Goal: Information Seeking & Learning: Check status

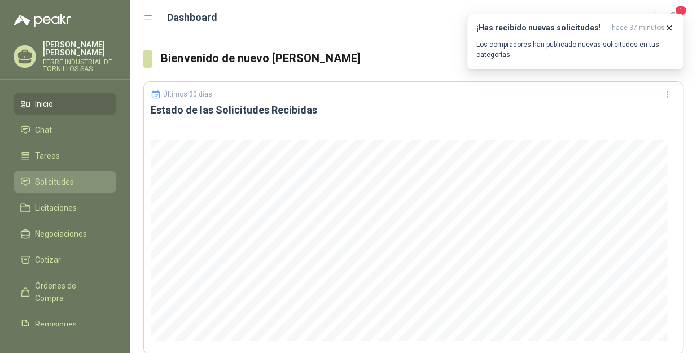
click at [72, 171] on link "Solicitudes" at bounding box center [65, 181] width 103 height 21
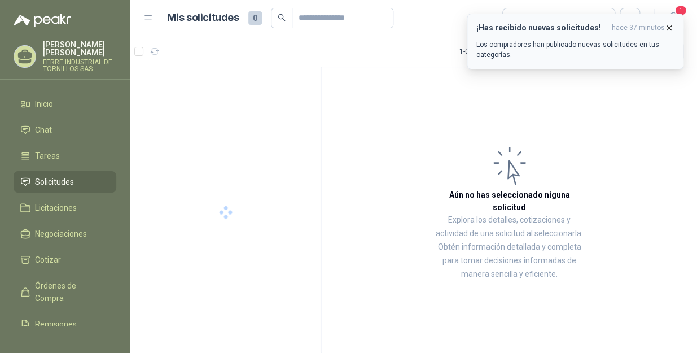
click at [669, 27] on icon "button" at bounding box center [669, 28] width 10 height 10
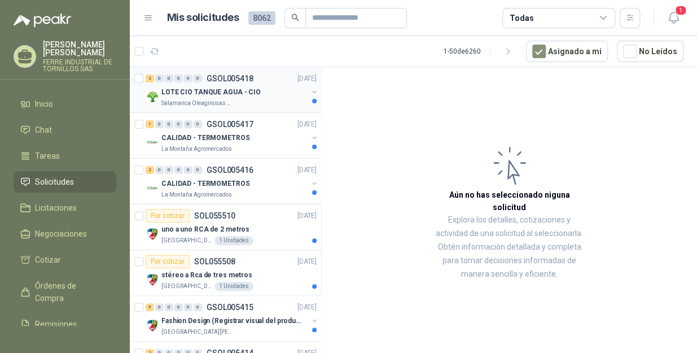
click at [240, 85] on div "LOTE CIO TANQUE AGUA - CIO" at bounding box center [234, 92] width 146 height 14
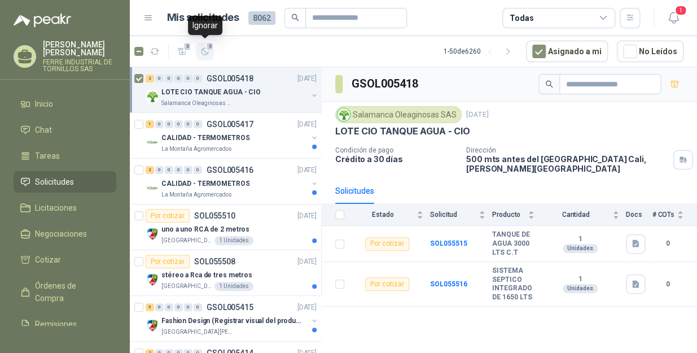
click at [202, 51] on icon "button" at bounding box center [205, 51] width 7 height 7
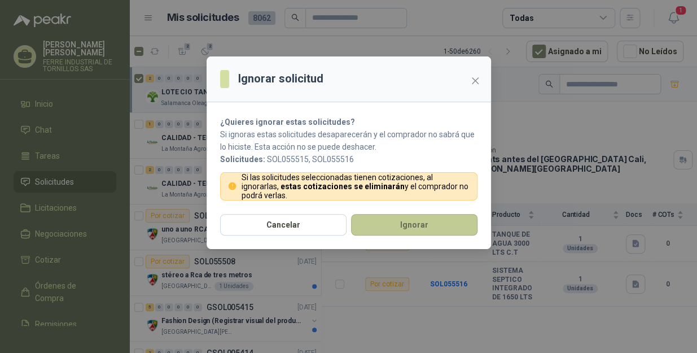
click at [397, 231] on button "Ignorar" at bounding box center [414, 224] width 126 height 21
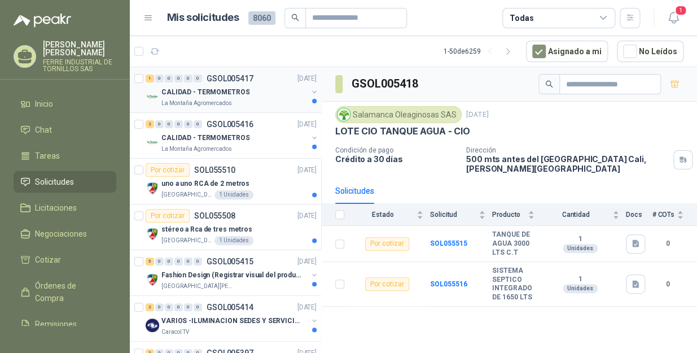
click at [217, 102] on p "La Montaña Agromercados" at bounding box center [196, 103] width 71 height 9
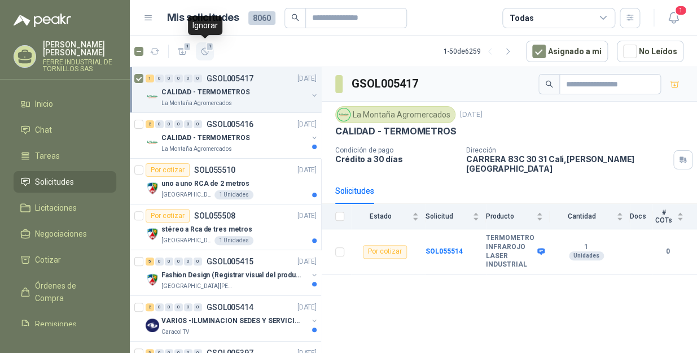
click at [208, 50] on span "1" at bounding box center [210, 46] width 8 height 9
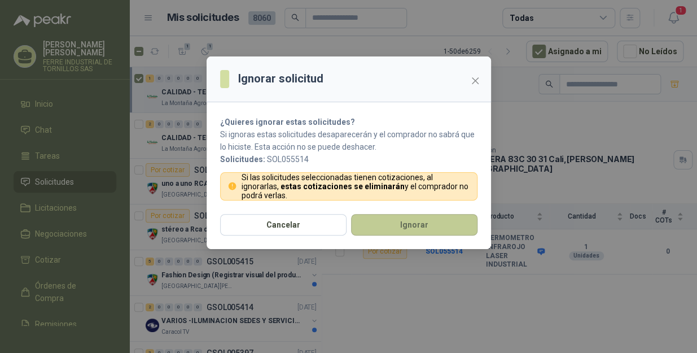
click at [415, 226] on button "Ignorar" at bounding box center [414, 224] width 126 height 21
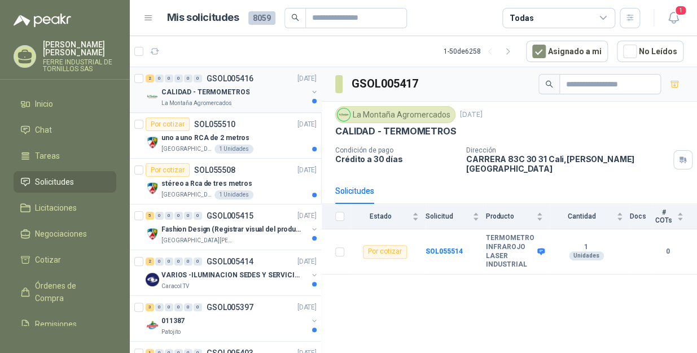
click at [256, 100] on div "La Montaña Agromercados" at bounding box center [234, 103] width 146 height 9
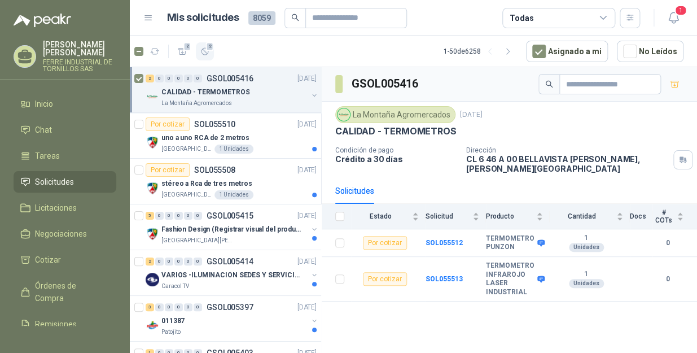
click at [212, 49] on span "2" at bounding box center [210, 46] width 8 height 9
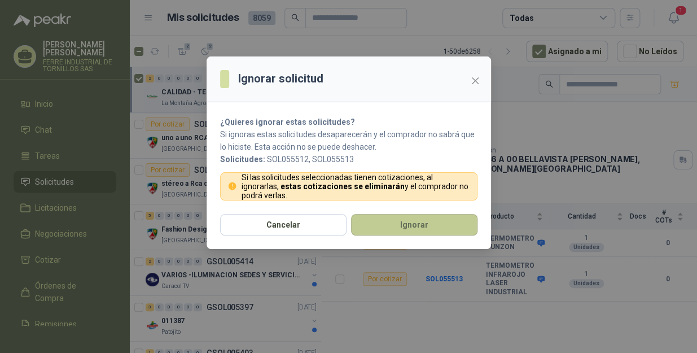
click at [400, 229] on button "Ignorar" at bounding box center [414, 224] width 126 height 21
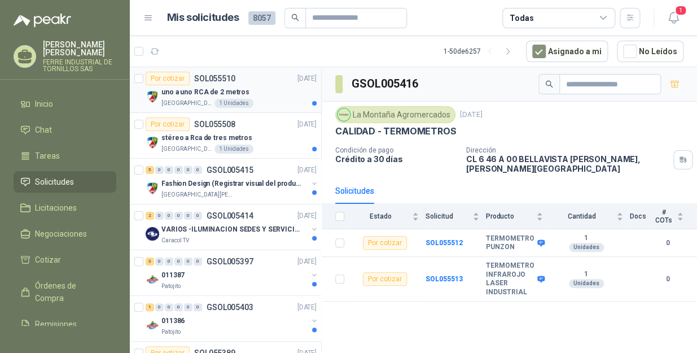
click at [253, 94] on div "uno a uno RCA de 2 metros" at bounding box center [238, 92] width 155 height 14
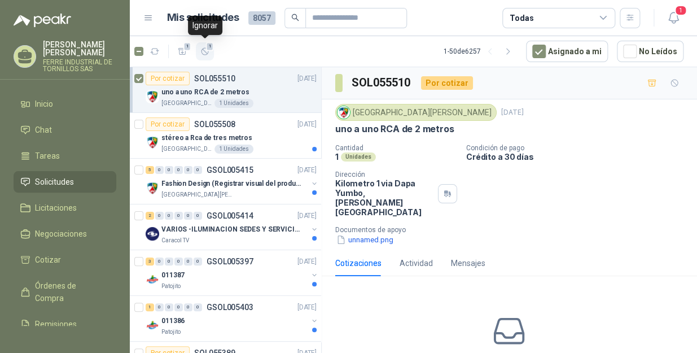
click at [208, 52] on icon "button" at bounding box center [205, 52] width 10 height 10
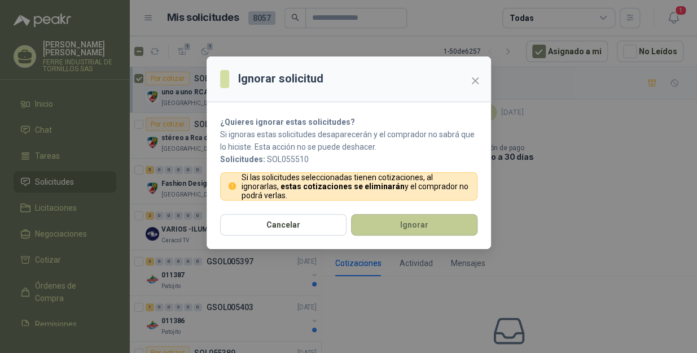
click at [431, 220] on button "Ignorar" at bounding box center [414, 224] width 126 height 21
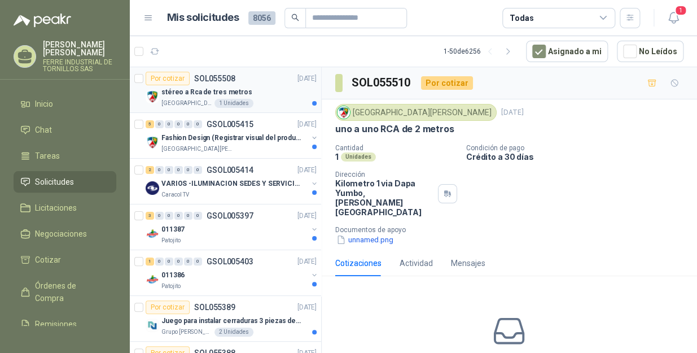
click at [263, 90] on div "stéreo a Rca de tres metros" at bounding box center [238, 92] width 155 height 14
click at [203, 55] on icon "button" at bounding box center [205, 52] width 10 height 10
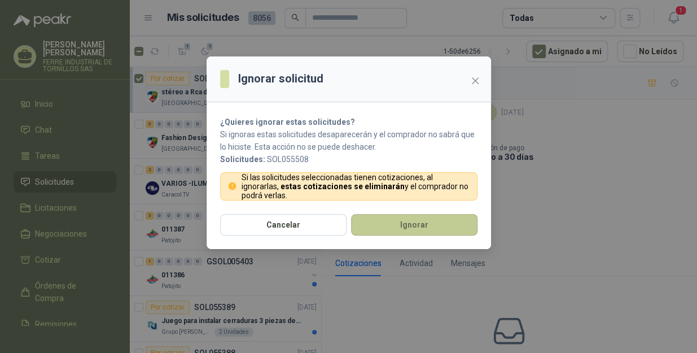
click at [411, 226] on button "Ignorar" at bounding box center [414, 224] width 126 height 21
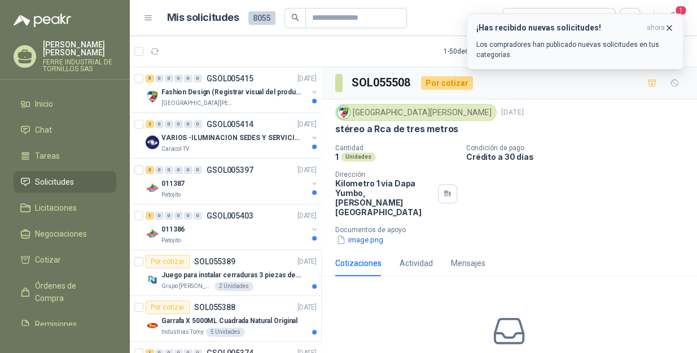
click at [671, 28] on icon "button" at bounding box center [669, 28] width 10 height 10
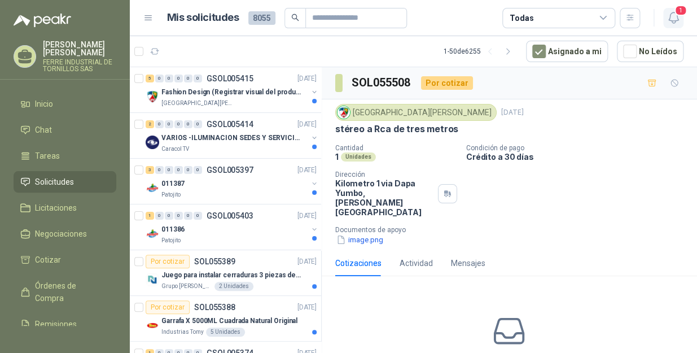
click at [675, 21] on icon "button" at bounding box center [673, 17] width 10 height 11
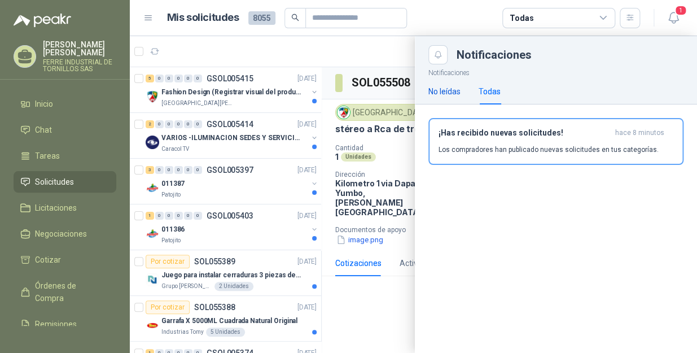
click at [440, 96] on div "No leídas" at bounding box center [444, 91] width 32 height 12
click at [349, 42] on div at bounding box center [413, 194] width 567 height 317
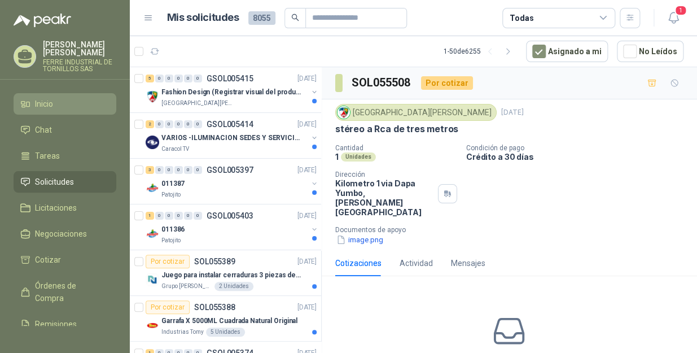
click at [74, 98] on li "Inicio" at bounding box center [64, 104] width 89 height 12
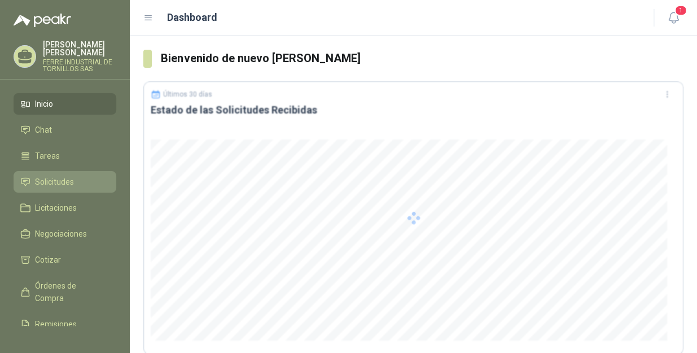
click at [58, 176] on span "Solicitudes" at bounding box center [54, 182] width 39 height 12
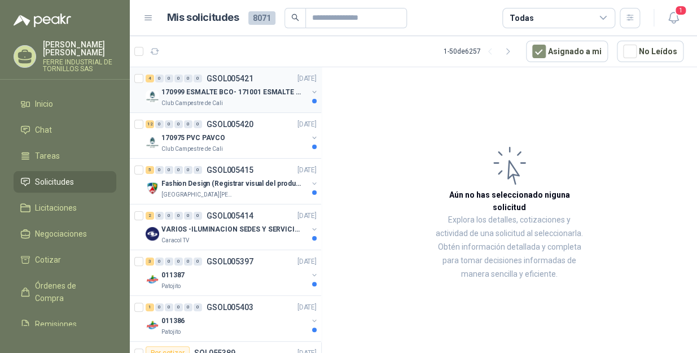
click at [199, 97] on div "170999 ESMALTE BCO- 171001 ESMALTE GRIS" at bounding box center [234, 92] width 146 height 14
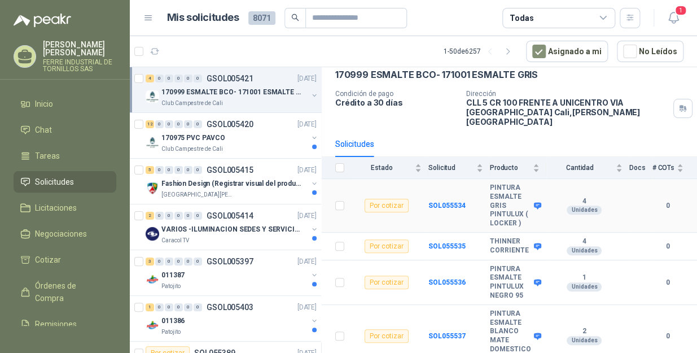
scroll to position [57, 0]
click at [212, 51] on button "4" at bounding box center [205, 51] width 18 height 18
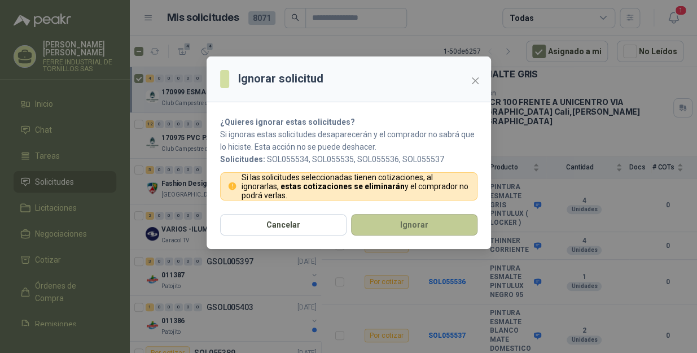
click at [386, 220] on button "Ignorar" at bounding box center [414, 224] width 126 height 21
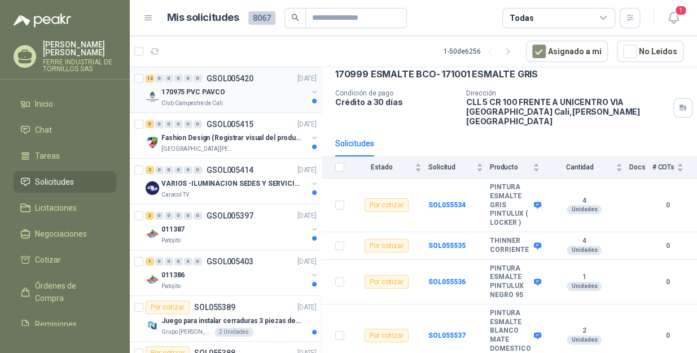
click at [262, 97] on div "170975 PVC PAVCO" at bounding box center [234, 92] width 146 height 14
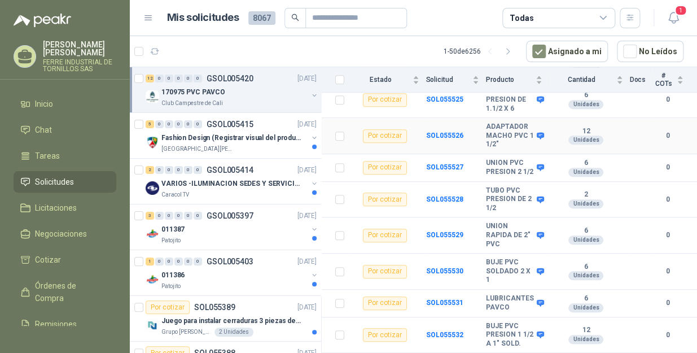
scroll to position [301, 0]
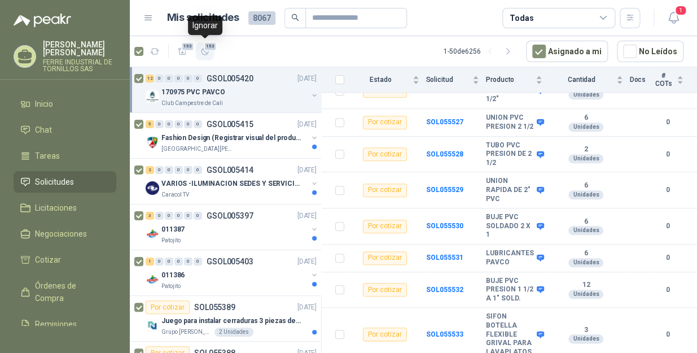
click at [208, 52] on icon "button" at bounding box center [205, 51] width 7 height 7
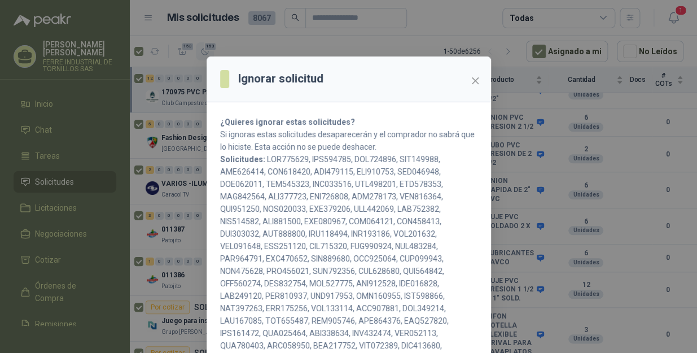
scroll to position [56, 0]
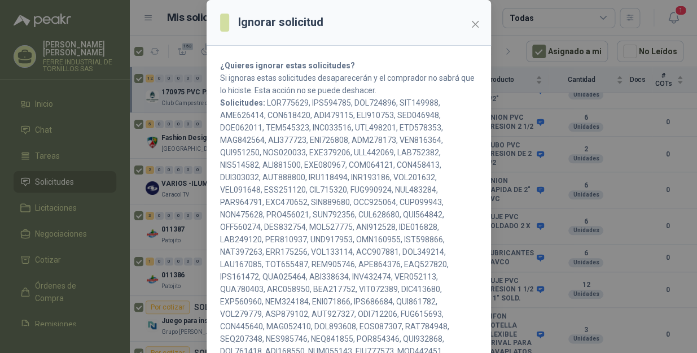
drag, startPoint x: 465, startPoint y: 28, endPoint x: 260, endPoint y: 72, distance: 209.6
click at [466, 27] on span "Close" at bounding box center [475, 24] width 18 height 9
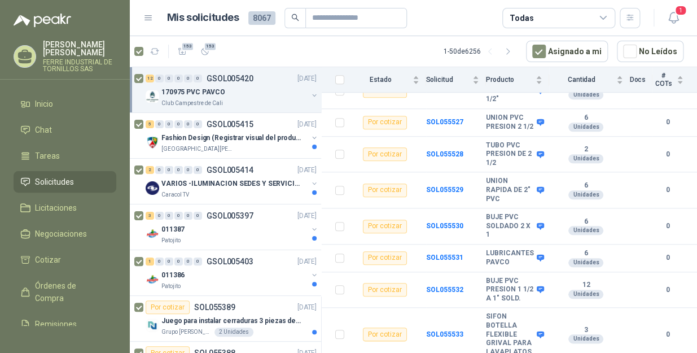
click at [144, 50] on div "153 153" at bounding box center [174, 51] width 80 height 18
click at [169, 90] on p "170975 PVC PAVCO" at bounding box center [193, 92] width 64 height 11
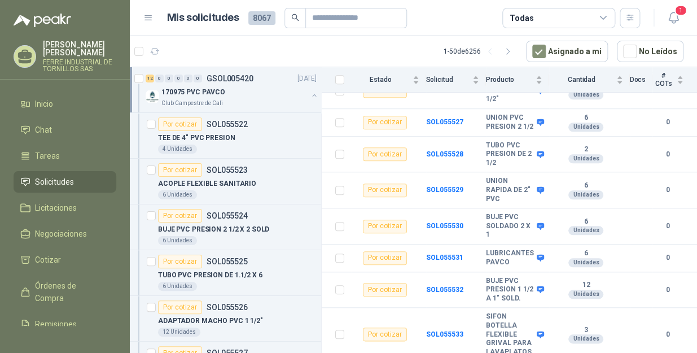
scroll to position [3, 0]
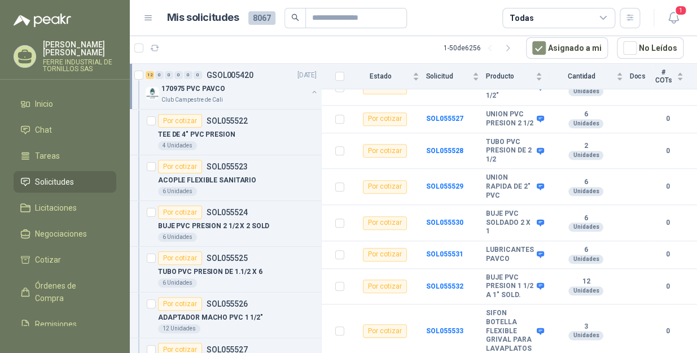
drag, startPoint x: 195, startPoint y: 94, endPoint x: 139, endPoint y: 90, distance: 55.5
click at [195, 94] on div "170975 PVC PAVCO" at bounding box center [234, 89] width 146 height 14
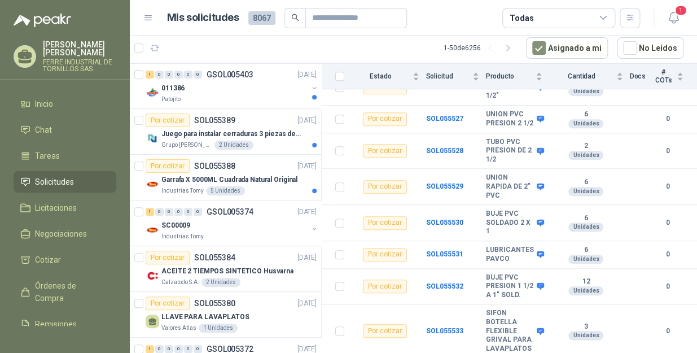
scroll to position [154, 0]
